Goal: Navigation & Orientation: Go to known website

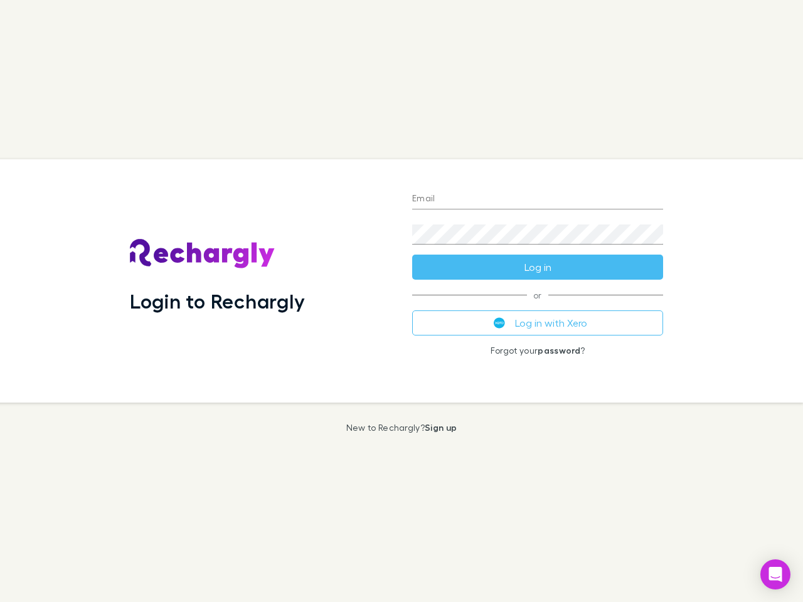
click at [402, 301] on div "Login to Rechargly" at bounding box center [261, 280] width 282 height 243
click at [538, 200] on input "Email" at bounding box center [537, 199] width 251 height 20
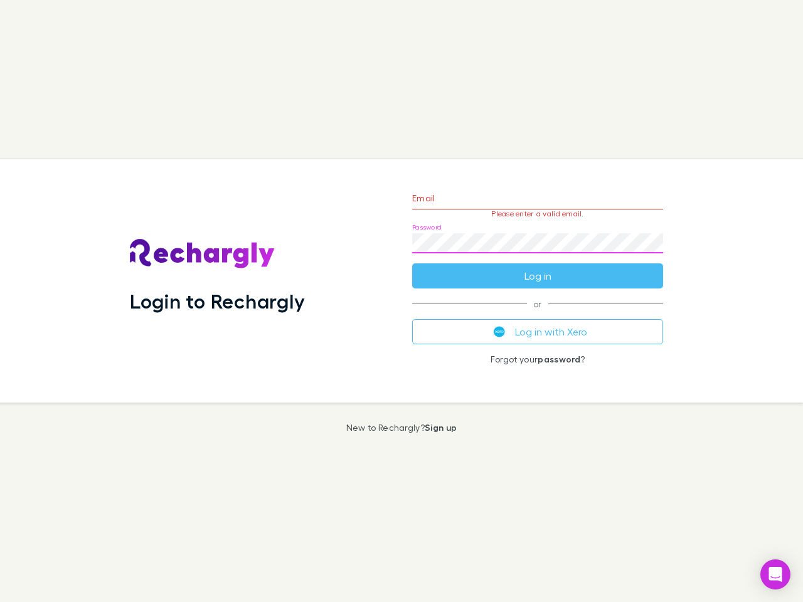
click at [538, 267] on form "Email Please enter a valid email. Password Log in" at bounding box center [537, 233] width 251 height 109
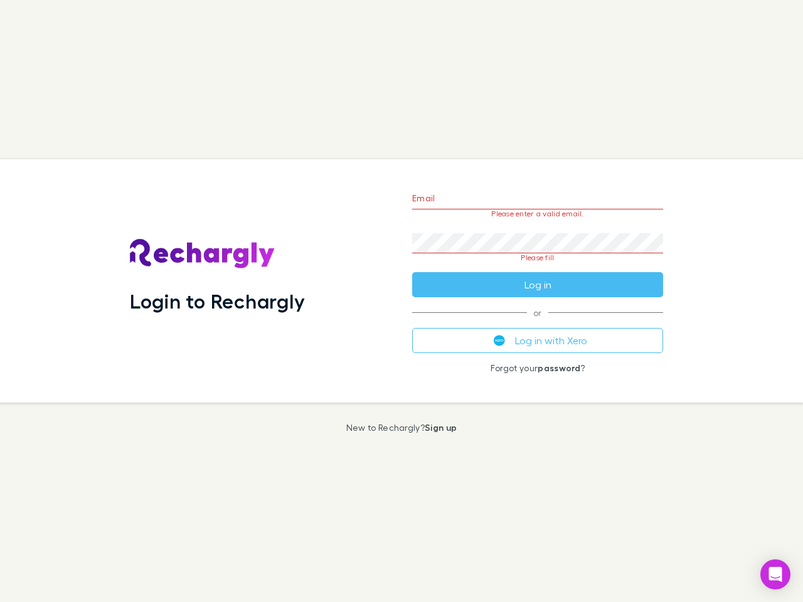
click at [538, 323] on div "Email Please enter a valid email. Password Please fill Log in or Log in with Xe…" at bounding box center [537, 280] width 271 height 243
click at [775, 575] on icon "Open Intercom Messenger" at bounding box center [775, 574] width 13 height 15
